Goal: Task Accomplishment & Management: Manage account settings

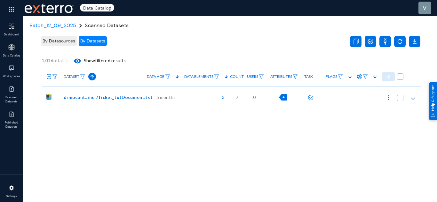
click at [282, 96] on div "+" at bounding box center [283, 97] width 8 height 6
checkbox input "true"
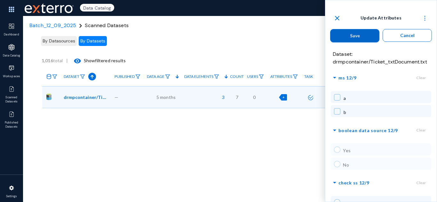
click at [338, 98] on span at bounding box center [337, 97] width 6 height 6
checkbox input "true"
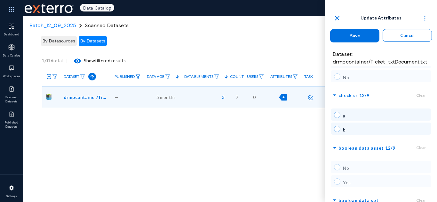
scroll to position [89, 0]
click at [337, 113] on span at bounding box center [337, 113] width 6 height 6
radio input "true"
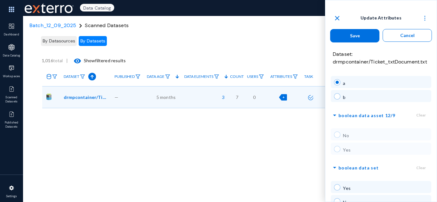
scroll to position [125, 0]
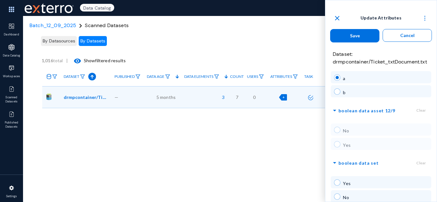
click at [339, 188] on mat-radio-button at bounding box center [338, 184] width 9 height 9
radio input "true"
click at [365, 37] on button "Save" at bounding box center [354, 35] width 49 height 13
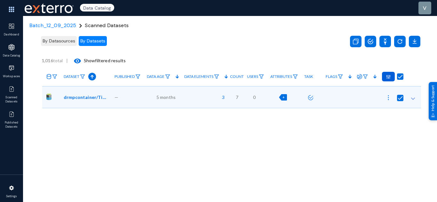
checkbox input "false"
radio input "false"
click at [386, 96] on img at bounding box center [388, 98] width 6 height 6
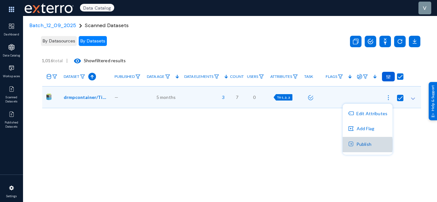
click at [356, 145] on button "Publish" at bounding box center [367, 144] width 50 height 15
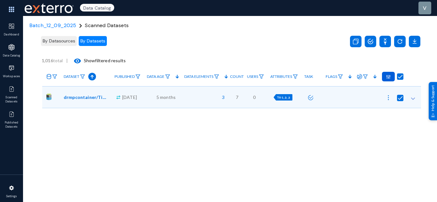
click at [282, 98] on span "Yes, a, a" at bounding box center [283, 97] width 13 height 4
checkbox input "true"
radio input "true"
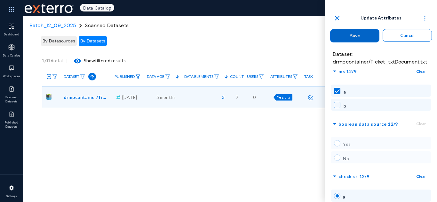
scroll to position [5, 0]
click at [336, 20] on mat-icon "close" at bounding box center [337, 18] width 8 height 8
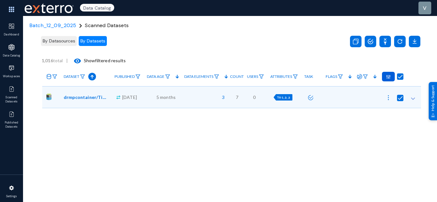
checkbox input "false"
radio input "false"
click at [386, 101] on button at bounding box center [388, 97] width 13 height 13
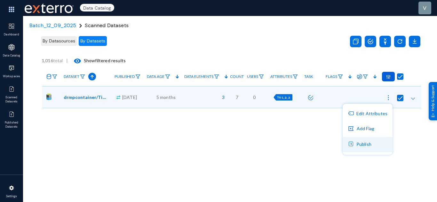
click at [366, 144] on button "Publish" at bounding box center [367, 144] width 50 height 15
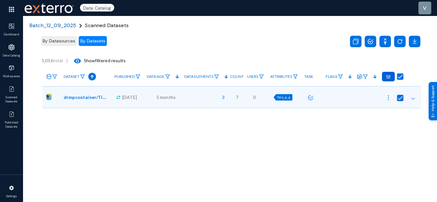
click at [55, 27] on span "Batch_12_09_2025" at bounding box center [52, 25] width 47 height 7
